Goal: Information Seeking & Learning: Learn about a topic

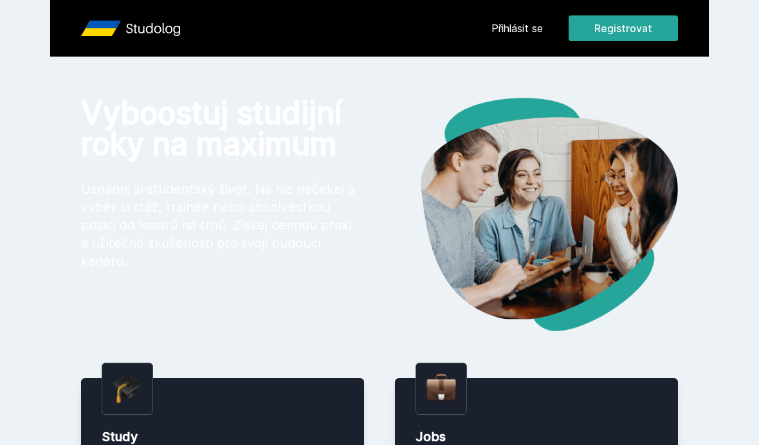
click at [538, 19] on div "Přihlásit se Registrovat" at bounding box center [584, 28] width 187 height 26
click at [527, 44] on header "Přihlásit se Registrovat" at bounding box center [379, 28] width 659 height 57
click at [527, 42] on header "Přihlásit se Registrovat" at bounding box center [379, 28] width 659 height 57
click at [529, 29] on link "Přihlásit se" at bounding box center [516, 28] width 51 height 15
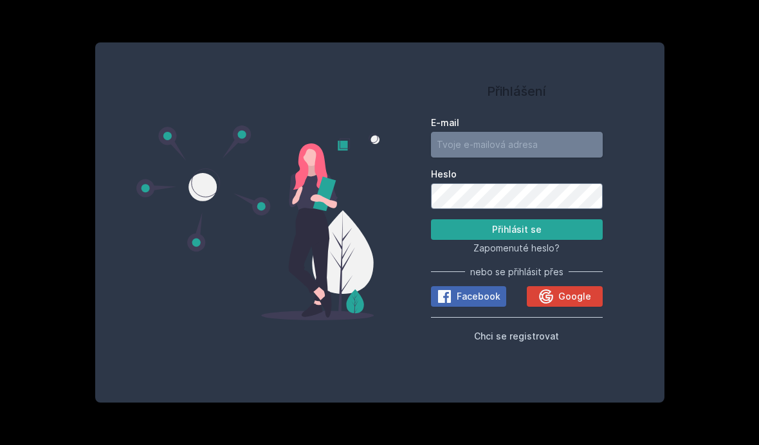
click at [515, 158] on input "E-mail" at bounding box center [517, 145] width 172 height 26
click at [543, 158] on input "E-mail" at bounding box center [517, 145] width 172 height 26
type input "[EMAIL_ADDRESS][DOMAIN_NAME]"
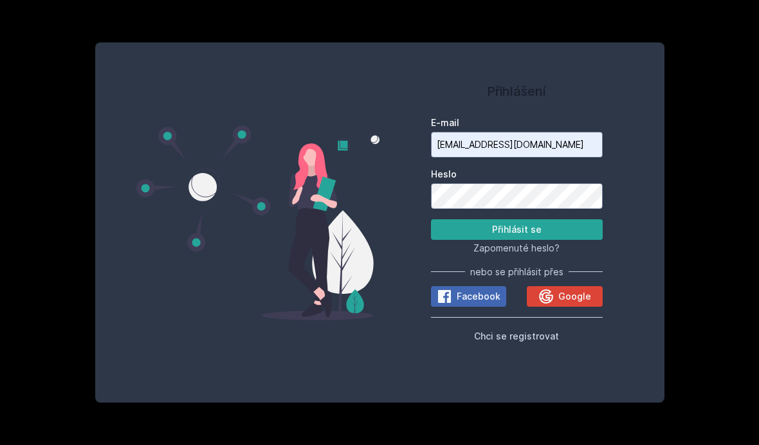
click at [516, 240] on button "Přihlásit se" at bounding box center [517, 229] width 172 height 21
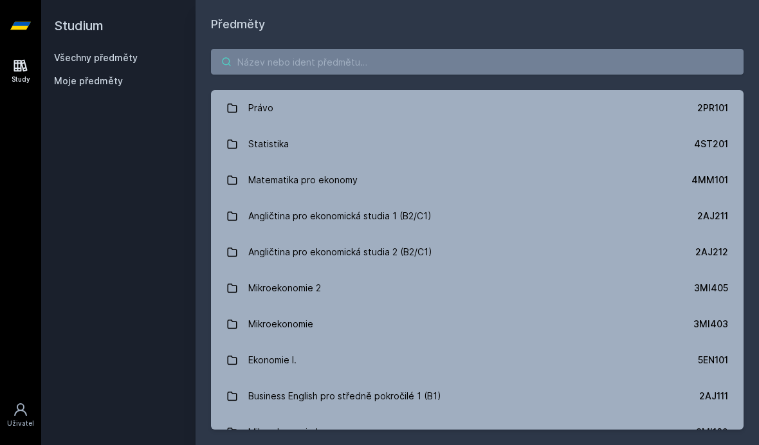
click at [514, 65] on input "search" at bounding box center [477, 62] width 533 height 26
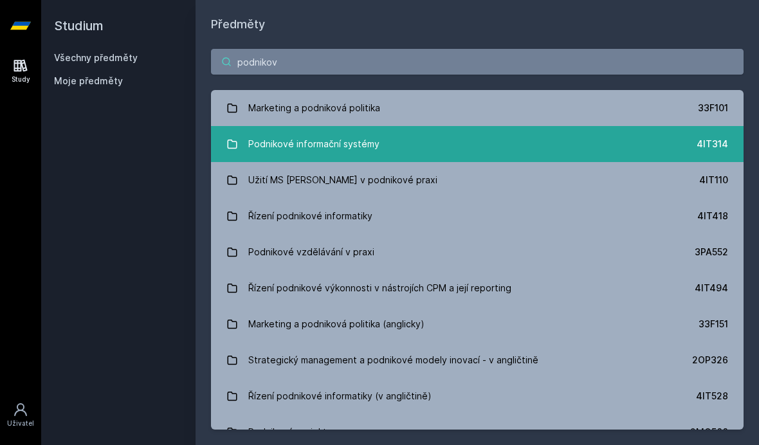
type input "podnikov"
click at [361, 144] on div "Podnikové informační systémy" at bounding box center [313, 144] width 131 height 26
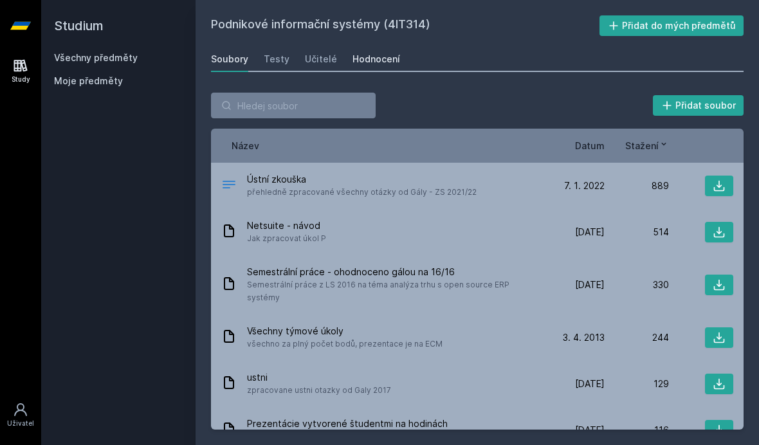
click at [386, 50] on link "Hodnocení" at bounding box center [376, 59] width 48 height 26
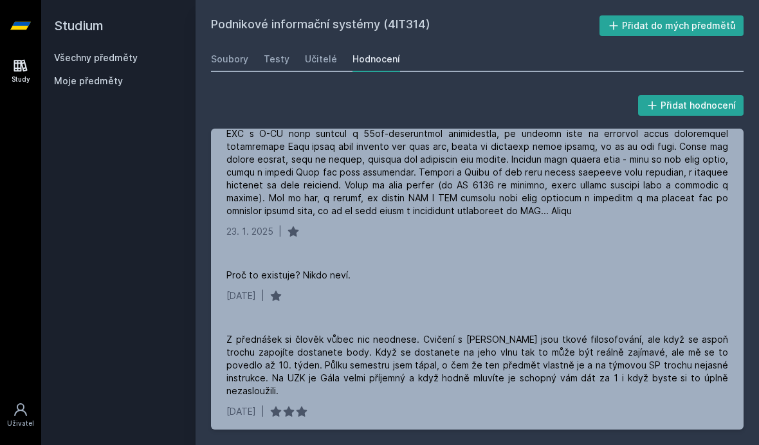
scroll to position [330, 0]
